Goal: Task Accomplishment & Management: Complete application form

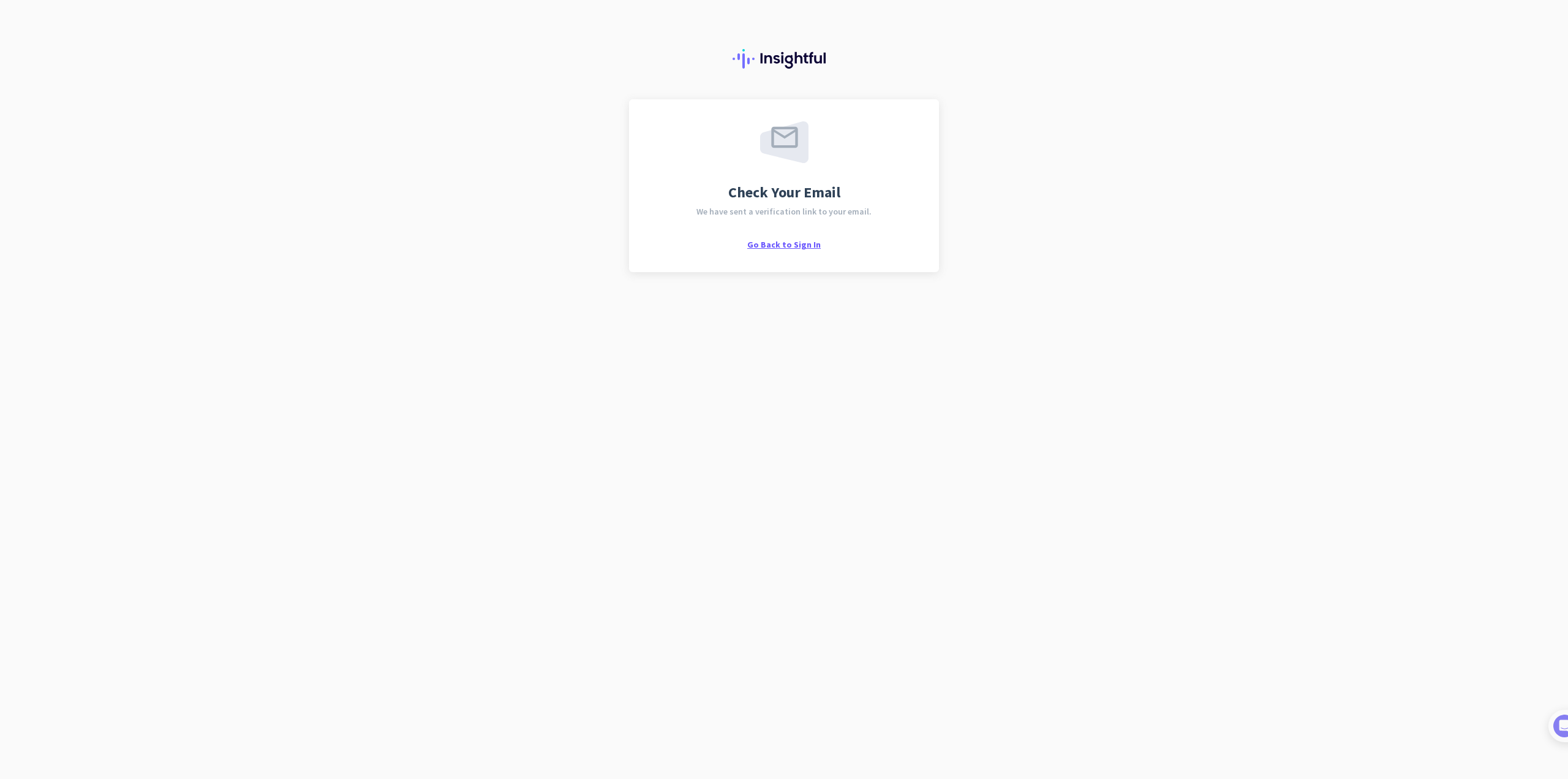
click at [771, 239] on span "Go Back to Sign In" at bounding box center [784, 244] width 74 height 11
drag, startPoint x: 697, startPoint y: 212, endPoint x: 843, endPoint y: 218, distance: 146.1
click at [852, 223] on div "Check Your Email We have sent a verification link to your email. Go Back to Sig…" at bounding box center [784, 185] width 266 height 129
click at [776, 237] on div "Check Your Email We have sent a verification link to your email. Go Back to Sig…" at bounding box center [784, 185] width 266 height 129
click at [773, 246] on span "Go Back to Sign In" at bounding box center [784, 244] width 74 height 11
